Goal: Task Accomplishment & Management: Complete application form

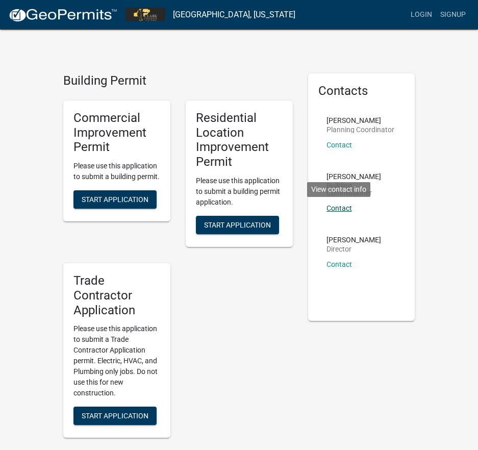
click at [344, 211] on link "Contact" at bounding box center [339, 208] width 26 height 8
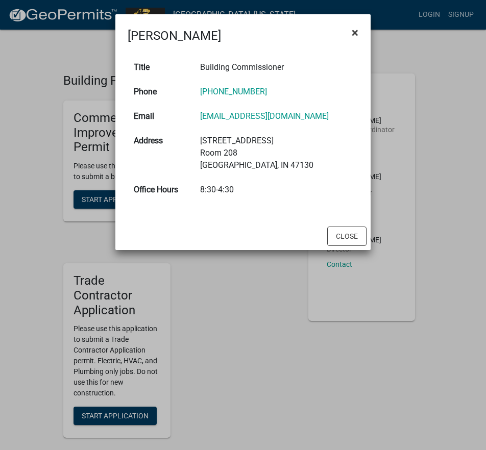
click at [357, 35] on span "×" at bounding box center [354, 33] width 7 height 14
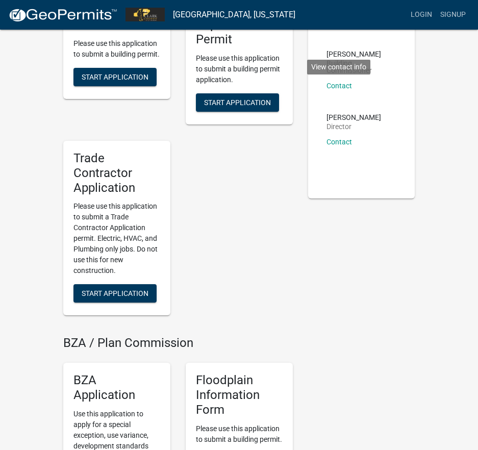
scroll to position [153, 0]
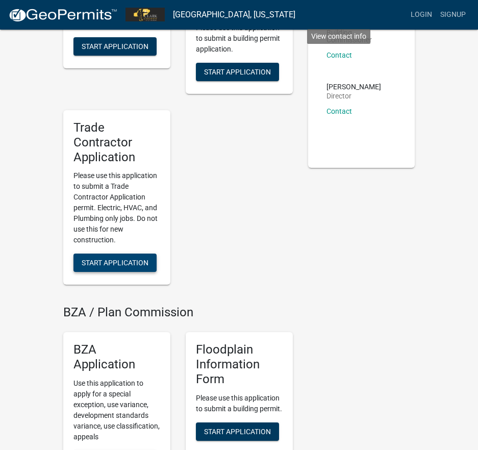
click at [134, 262] on span "Start Application" at bounding box center [115, 263] width 67 height 8
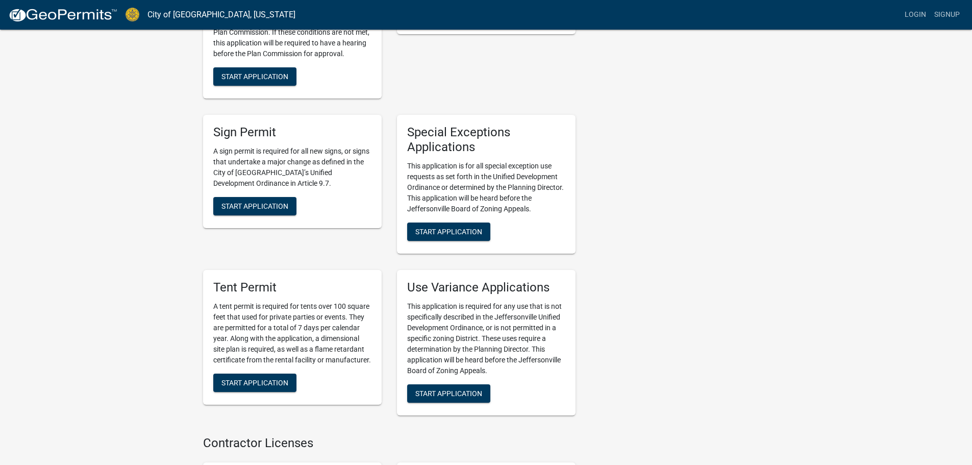
scroll to position [2018, 0]
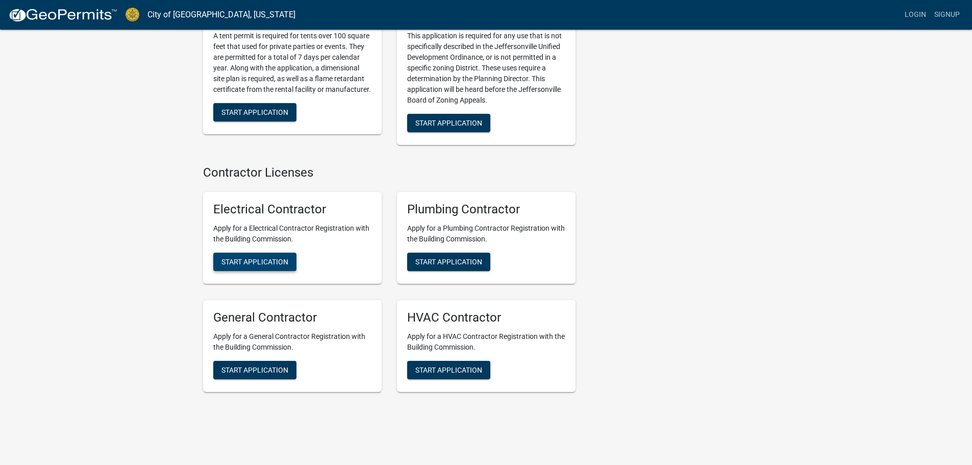
click at [279, 258] on span "Start Application" at bounding box center [254, 262] width 67 height 8
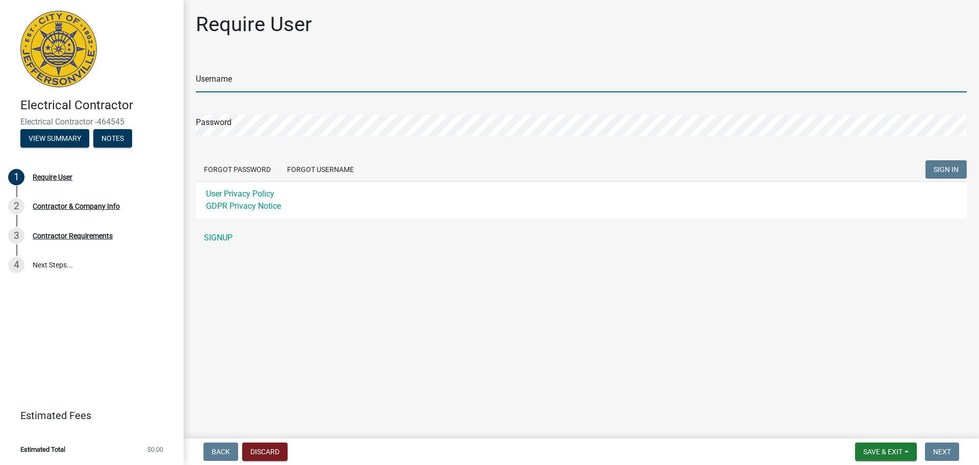
click at [263, 81] on input "Username" at bounding box center [581, 81] width 771 height 21
type input "G"
type input "jrgodar@kwfuelingsystems.com"
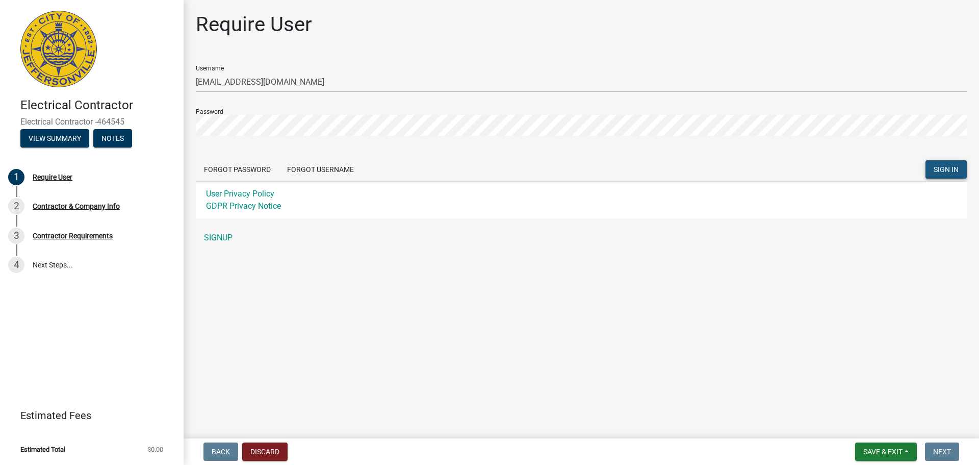
click at [931, 168] on button "SIGN IN" at bounding box center [946, 169] width 41 height 18
click at [232, 169] on button "Forgot Password" at bounding box center [237, 169] width 83 height 18
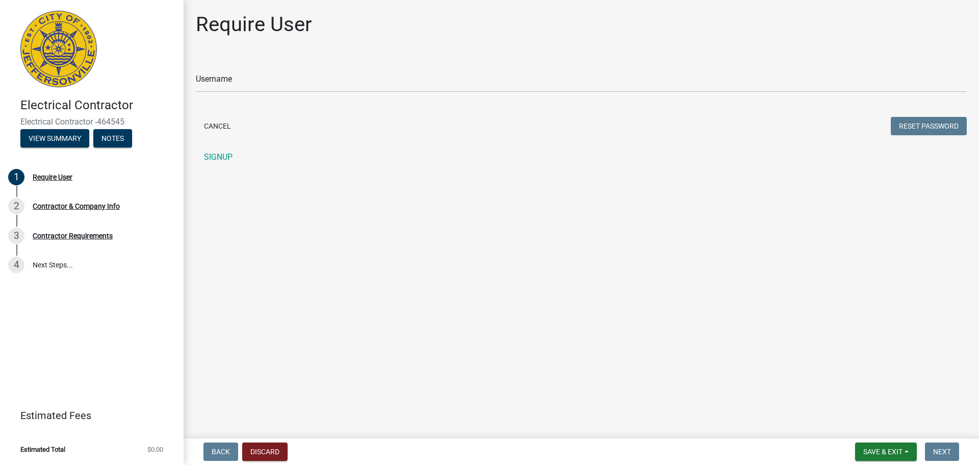
click at [211, 93] on form "Username Cancel Reset Password" at bounding box center [581, 97] width 771 height 81
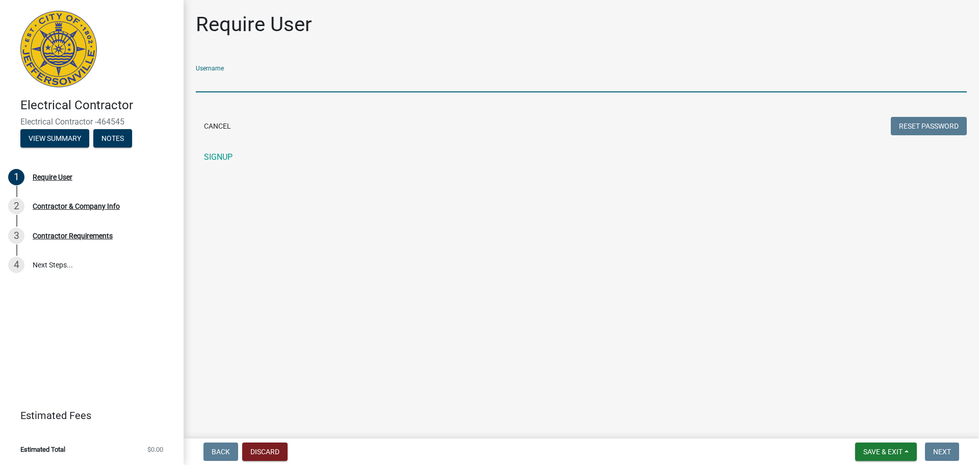
click at [218, 85] on input "Username" at bounding box center [581, 81] width 771 height 21
click at [891, 117] on button "Reset Password" at bounding box center [929, 126] width 76 height 18
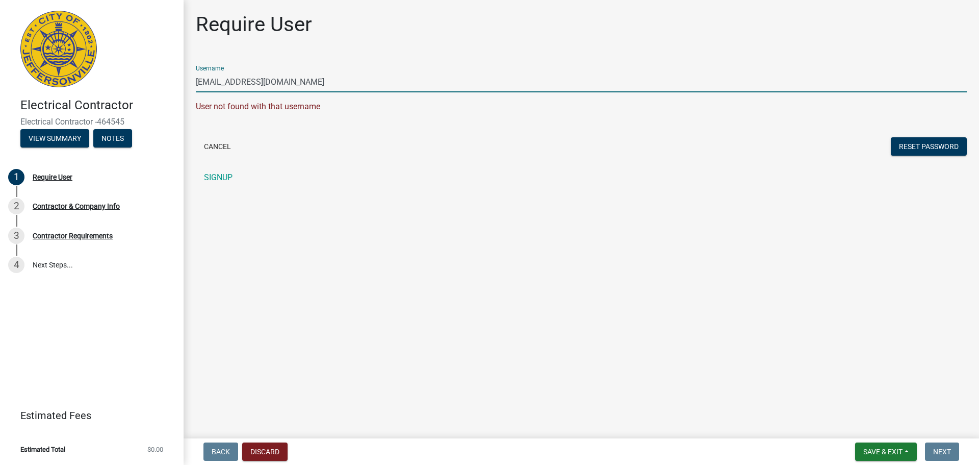
type input "jrgodar@kwfuelingsystems.com"
click at [891, 137] on button "Reset Password" at bounding box center [929, 146] width 76 height 18
click at [929, 144] on button "Reset Password" at bounding box center [929, 146] width 76 height 18
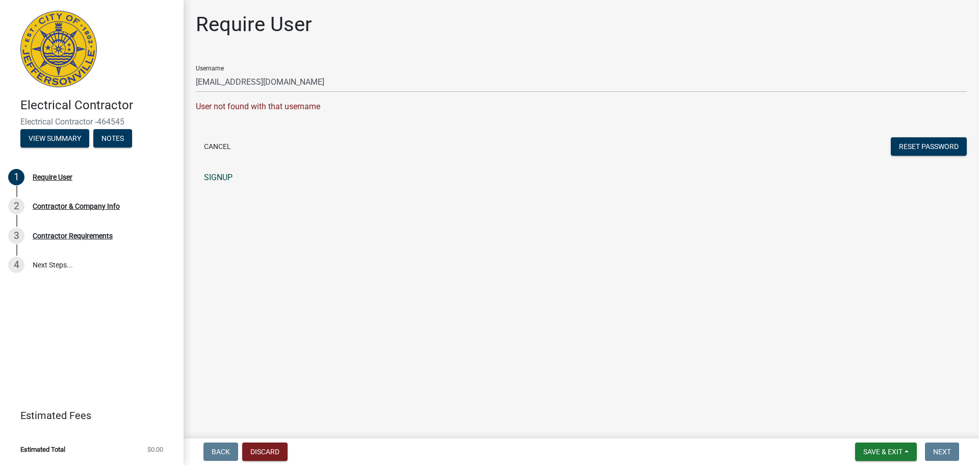
click at [224, 175] on link "SIGNUP" at bounding box center [581, 177] width 771 height 20
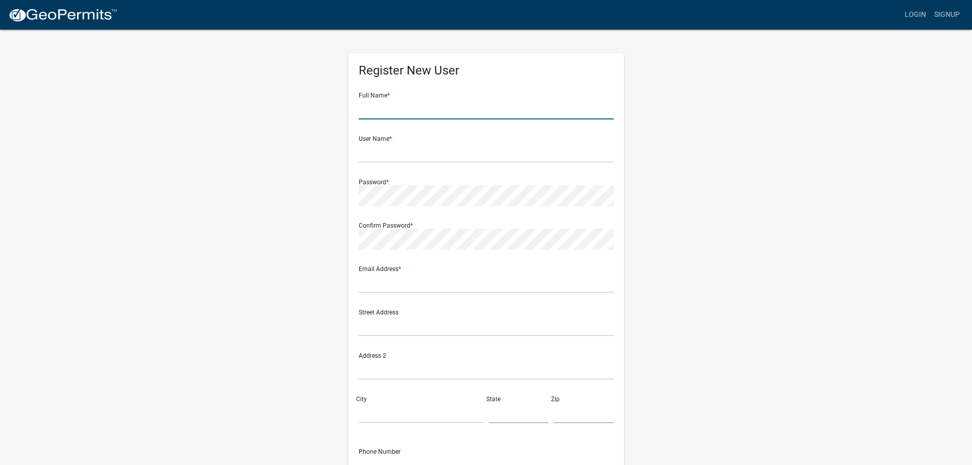
click at [442, 108] on input "text" at bounding box center [486, 108] width 255 height 21
type input "Joshua"
click at [375, 146] on input "text" at bounding box center [486, 152] width 255 height 21
type input "jrgodar@kwfuelingsystems.com"
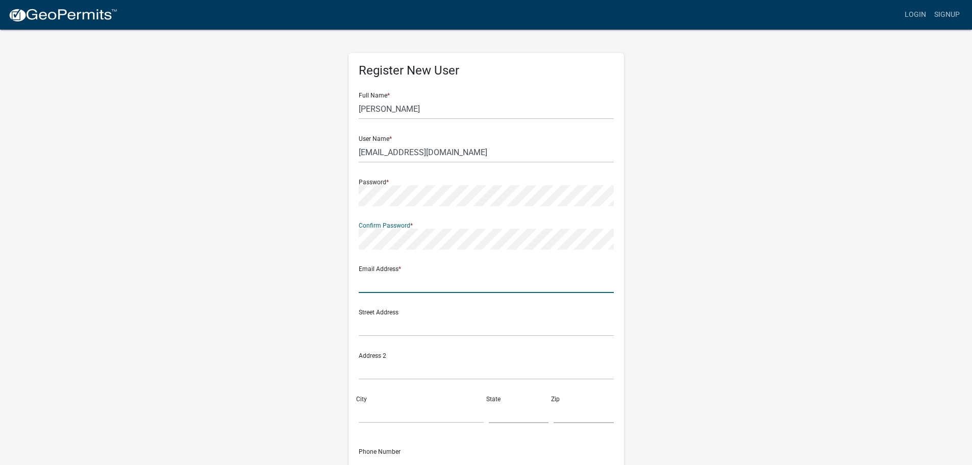
click at [417, 281] on input "text" at bounding box center [486, 282] width 255 height 21
type input "Jrgodar@kwfuelingsystems.com"
click at [377, 321] on input "text" at bounding box center [486, 325] width 255 height 21
type input "1537 S 275 W"
click at [375, 408] on input "City" at bounding box center [421, 412] width 125 height 21
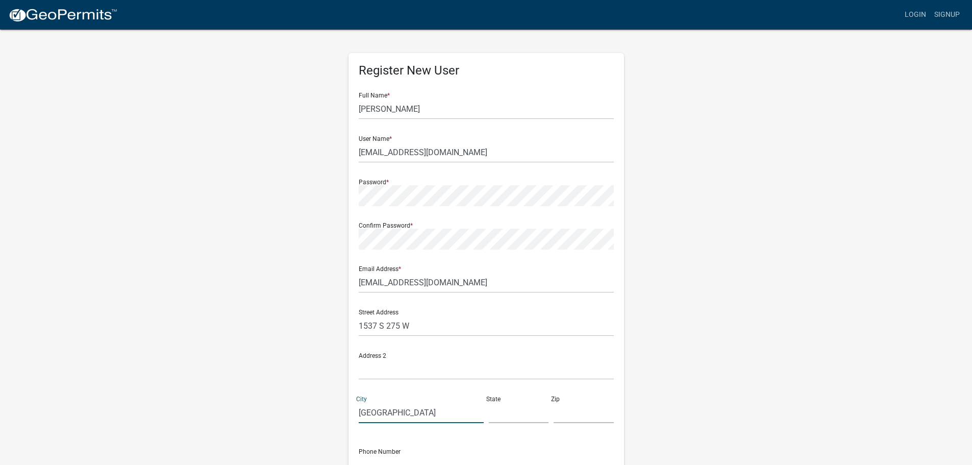
type input "Rushville"
click at [511, 413] on input "text" at bounding box center [519, 412] width 60 height 21
type input "IN"
click at [560, 412] on input "text" at bounding box center [583, 412] width 60 height 21
type input "46173"
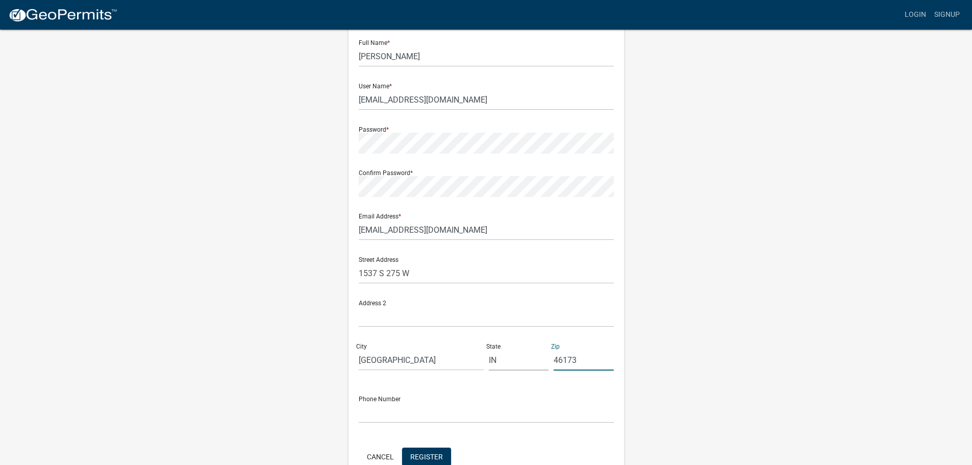
scroll to position [102, 0]
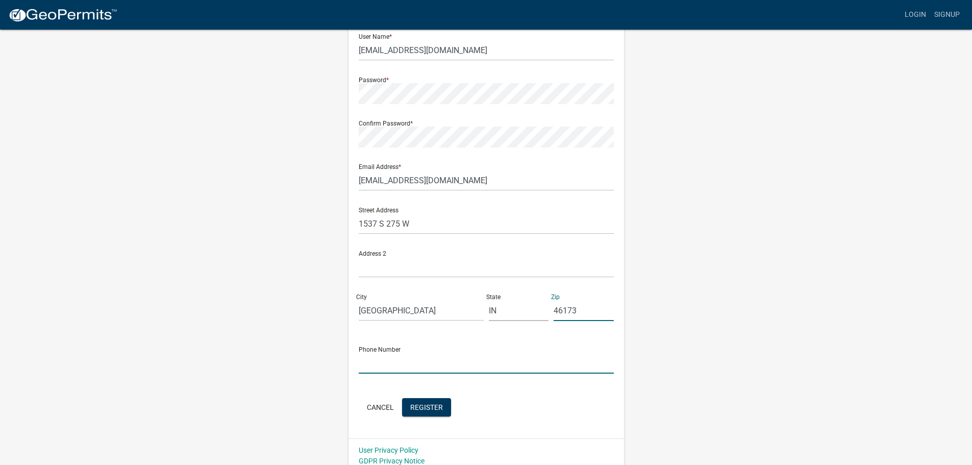
click at [403, 367] on input "text" at bounding box center [486, 362] width 255 height 21
type input "G"
type input "765-570-2389"
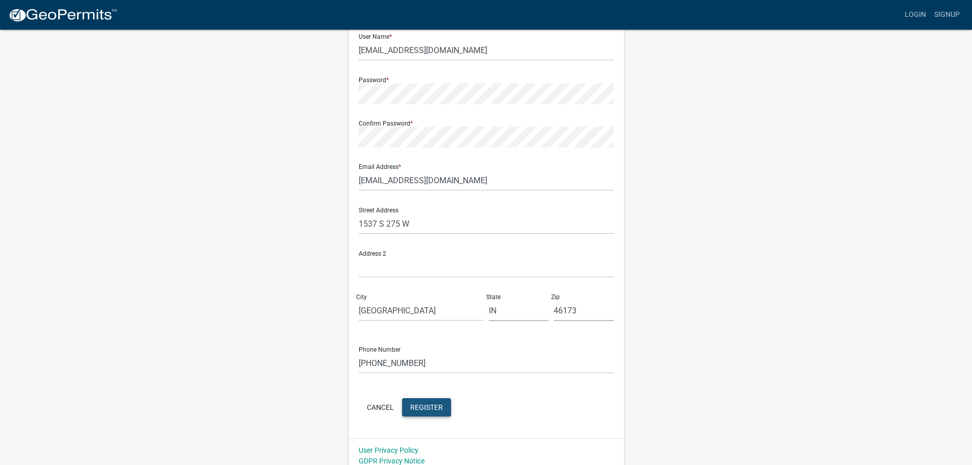
click at [446, 412] on button "Register" at bounding box center [426, 407] width 49 height 18
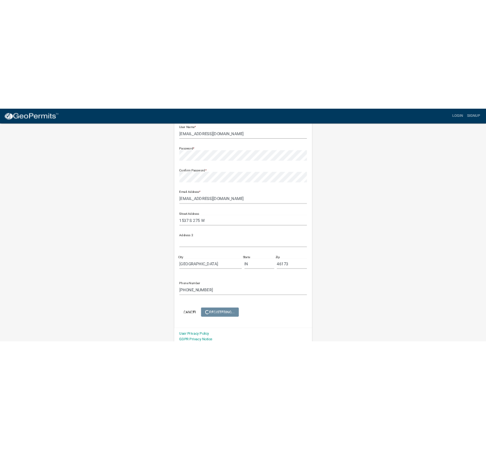
scroll to position [0, 0]
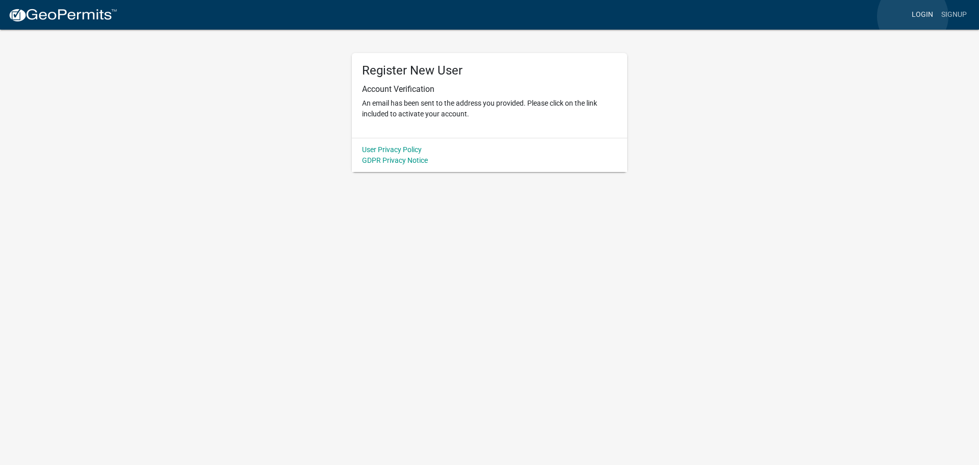
click at [913, 16] on link "Login" at bounding box center [923, 14] width 30 height 19
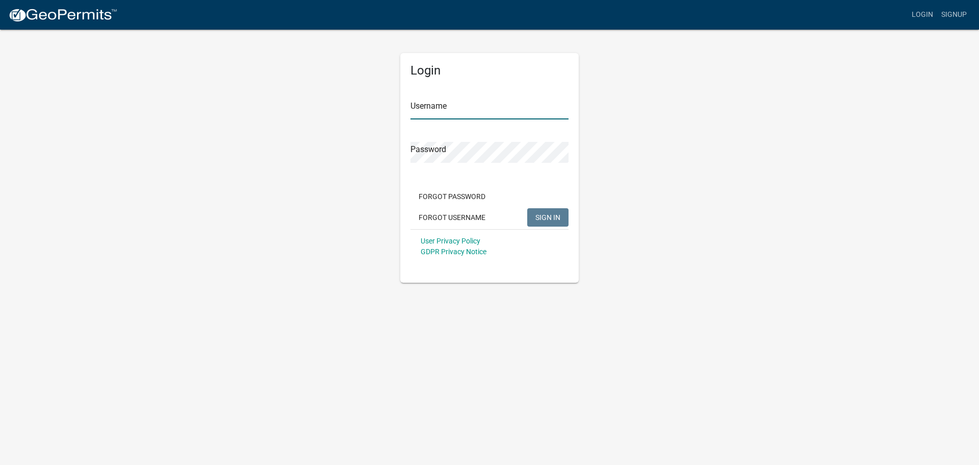
click at [497, 116] on input "Username" at bounding box center [490, 108] width 158 height 21
type input "jrgodar@kwfuelingsystems.com"
click at [553, 222] on button "SIGN IN" at bounding box center [547, 217] width 41 height 18
